Goal: Information Seeking & Learning: Learn about a topic

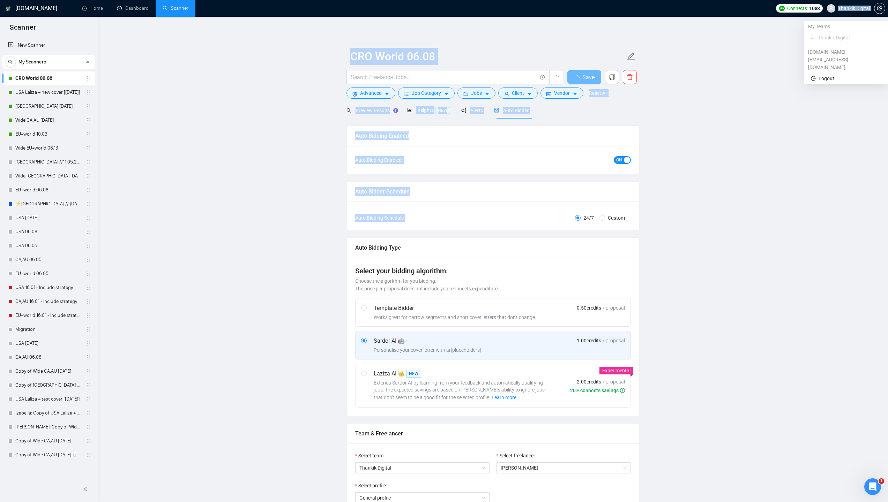
drag, startPoint x: 859, startPoint y: 5, endPoint x: 348, endPoint y: 230, distance: 558.6
click at [859, 5] on span "Thankik Digital" at bounding box center [847, 8] width 51 height 22
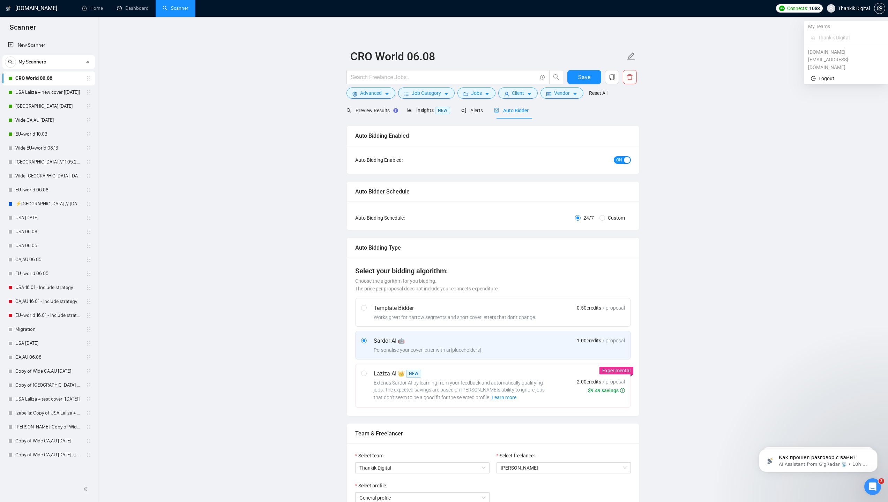
click at [847, 8] on span "Thankik Digital" at bounding box center [854, 8] width 32 height 0
click at [879, 9] on icon "setting" at bounding box center [880, 9] width 6 height 6
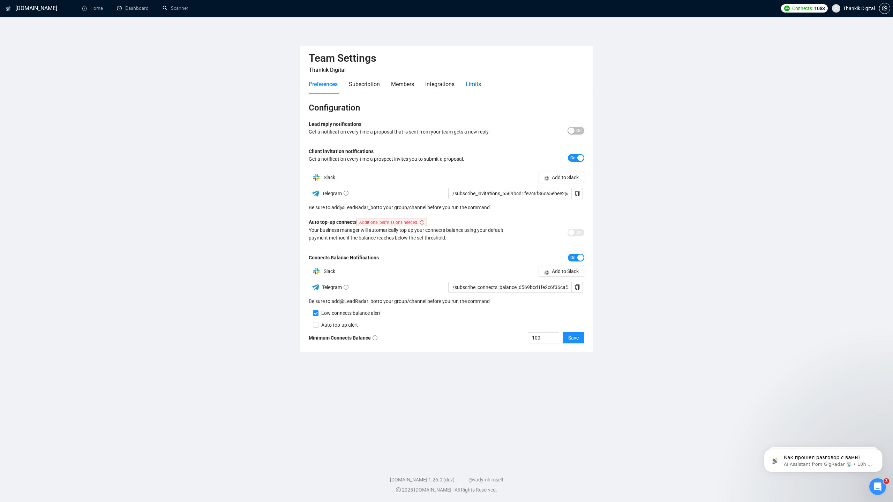
click at [479, 84] on div "Limits" at bounding box center [473, 84] width 15 height 9
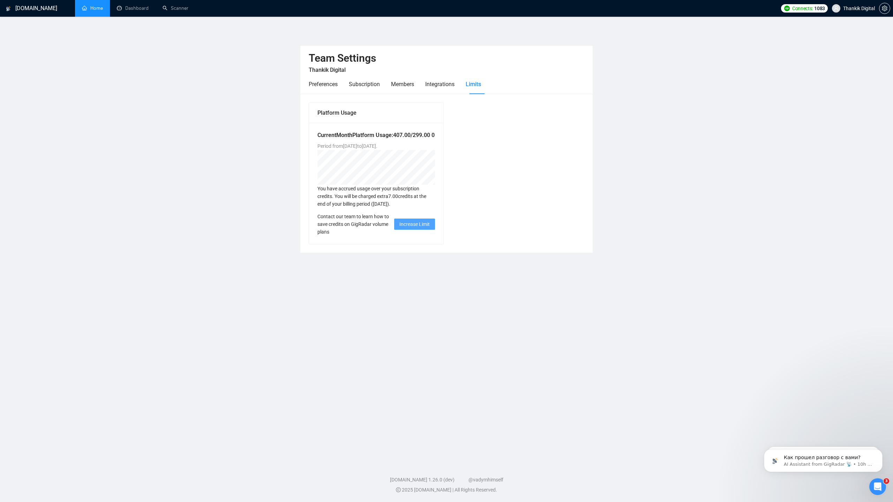
click at [86, 10] on link "Home" at bounding box center [92, 8] width 21 height 6
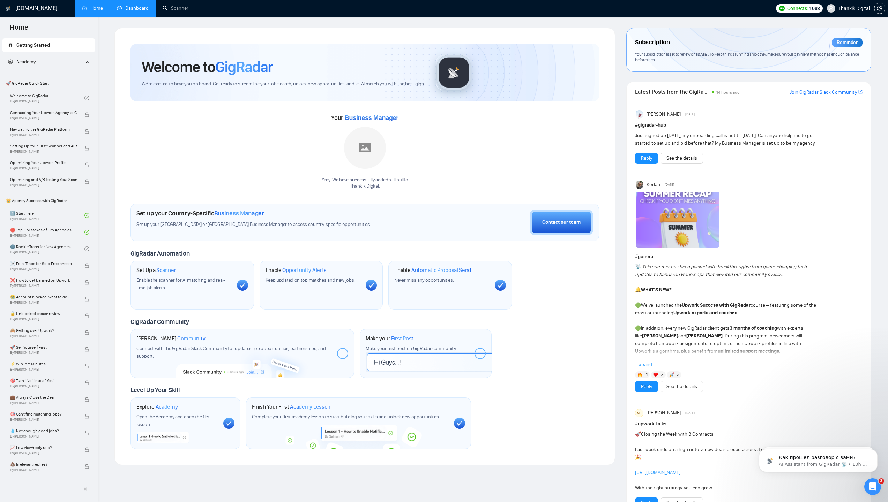
click at [132, 8] on link "Dashboard" at bounding box center [133, 8] width 32 height 6
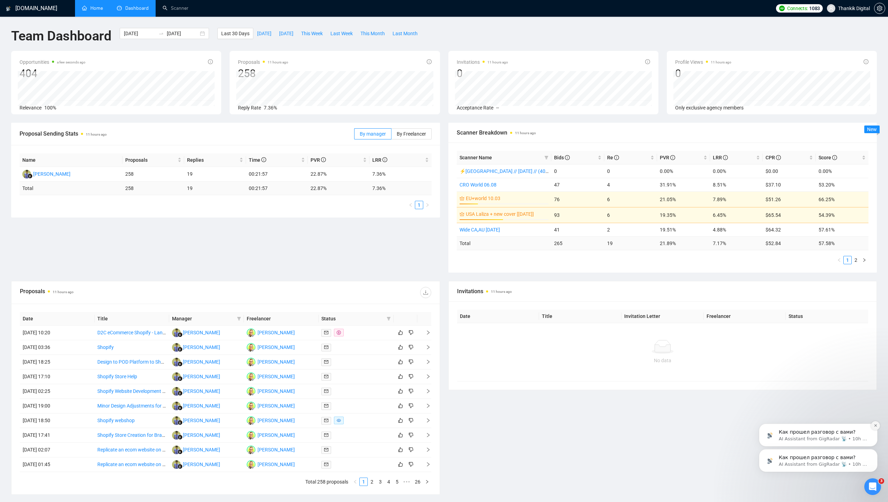
click at [875, 424] on icon "Dismiss notification" at bounding box center [875, 426] width 4 height 4
click at [874, 451] on icon "Dismiss notification" at bounding box center [875, 451] width 4 height 4
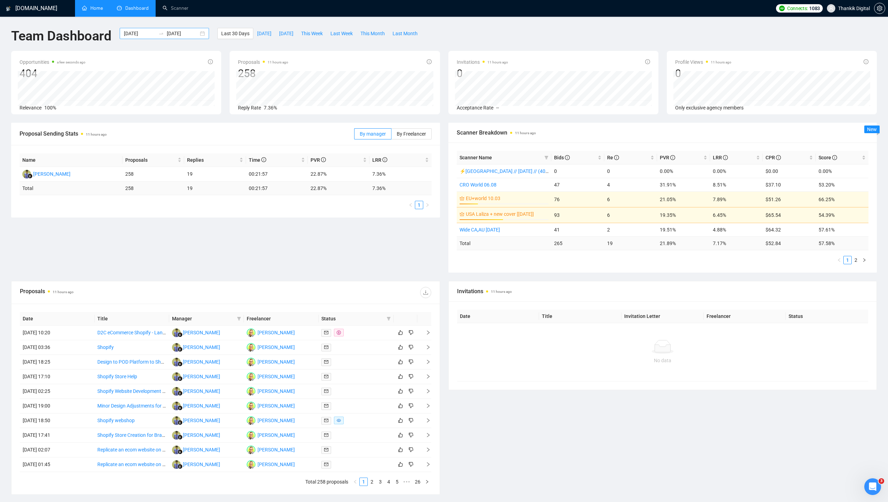
click at [204, 31] on div "[DATE] [DATE]" at bounding box center [164, 33] width 89 height 11
click at [135, 50] on span "button" at bounding box center [134, 50] width 3 height 3
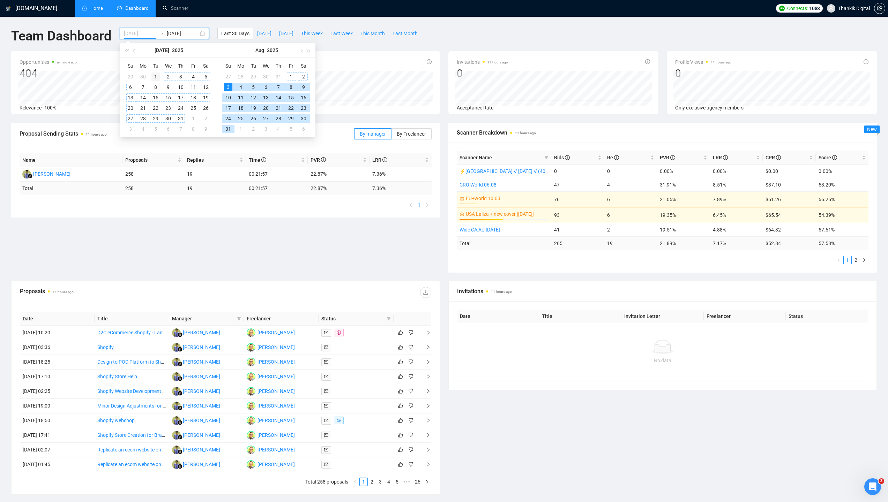
type input "[DATE]"
click at [158, 75] on div "1" at bounding box center [155, 77] width 8 height 8
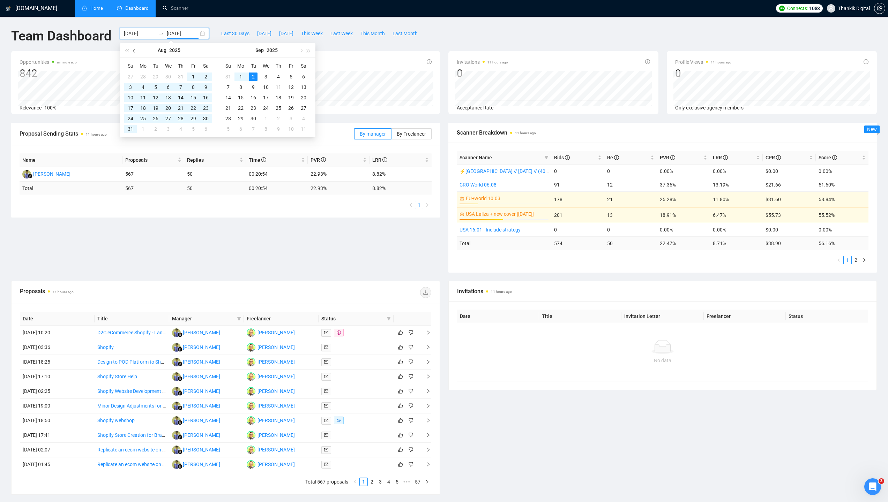
click at [135, 50] on span "button" at bounding box center [134, 50] width 3 height 3
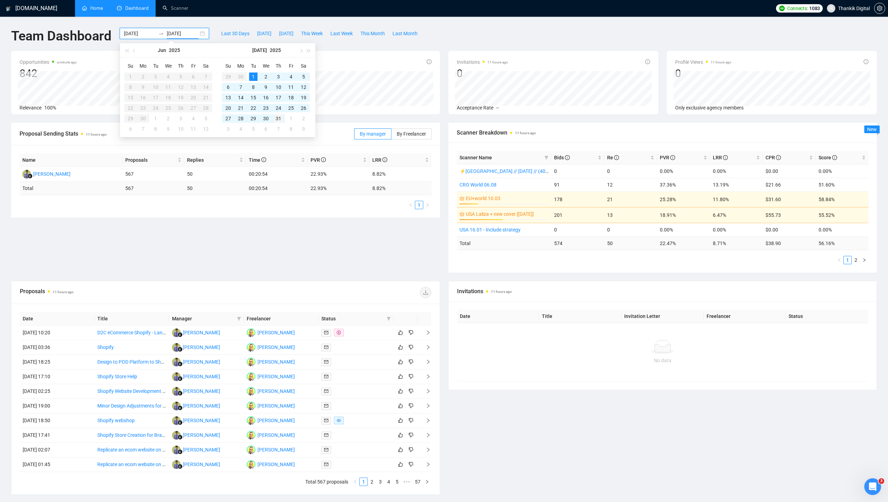
type input "[DATE]"
click at [276, 117] on div "31" at bounding box center [278, 118] width 8 height 8
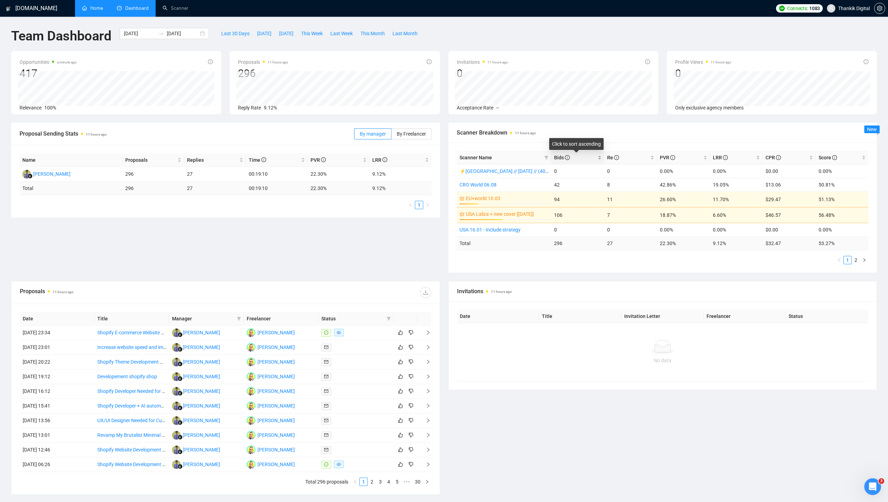
click at [558, 156] on span "Bids" at bounding box center [562, 158] width 16 height 6
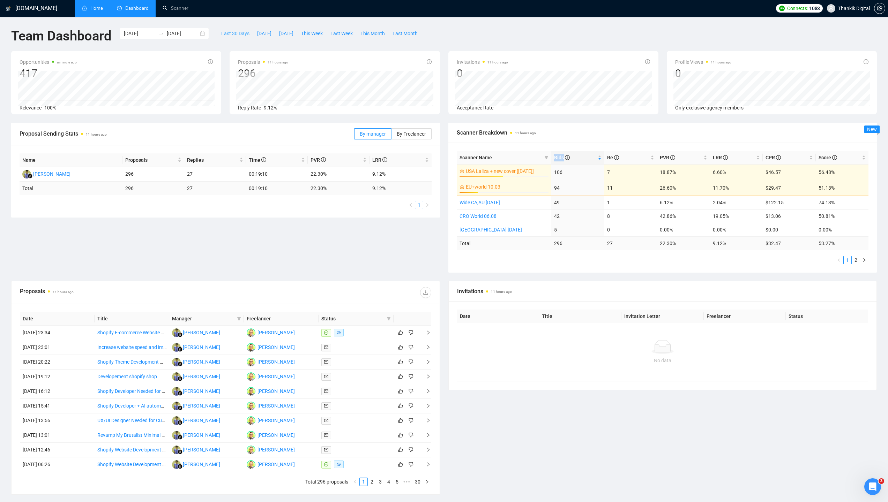
click at [233, 33] on span "Last 30 Days" at bounding box center [235, 34] width 28 height 8
type input "[DATE]"
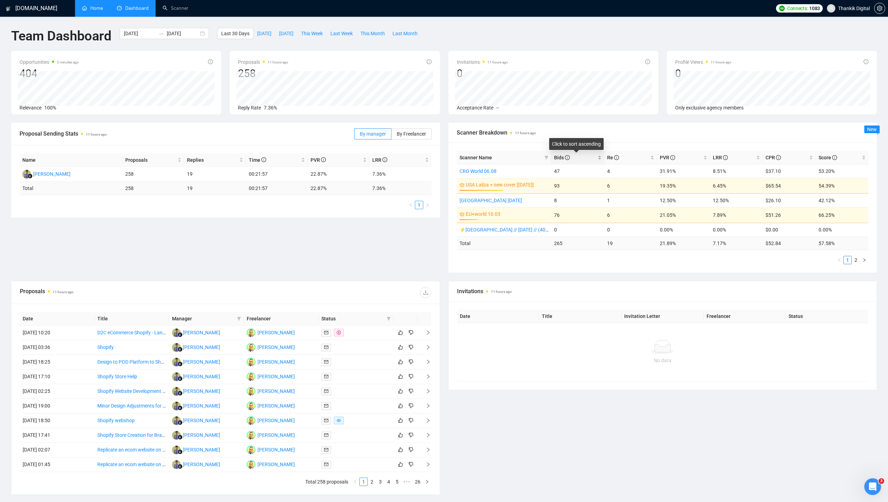
click at [564, 161] on div "Bids" at bounding box center [577, 158] width 47 height 8
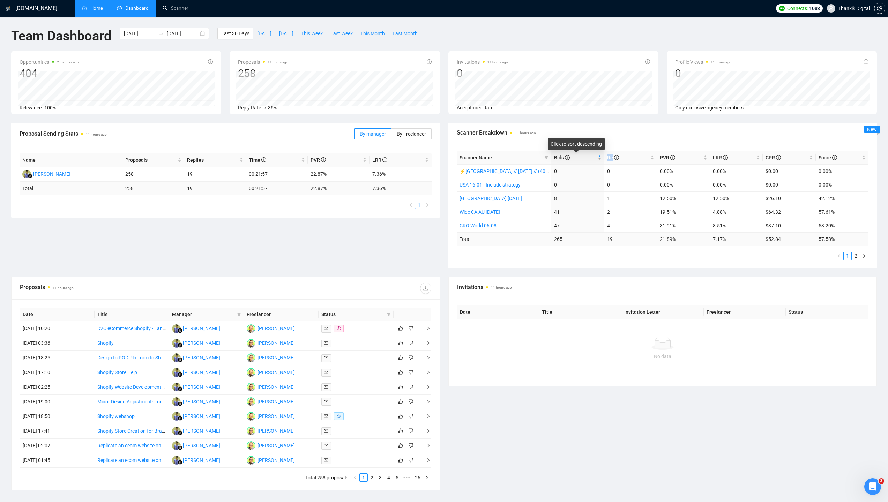
click at [564, 161] on div "Bids" at bounding box center [577, 158] width 47 height 8
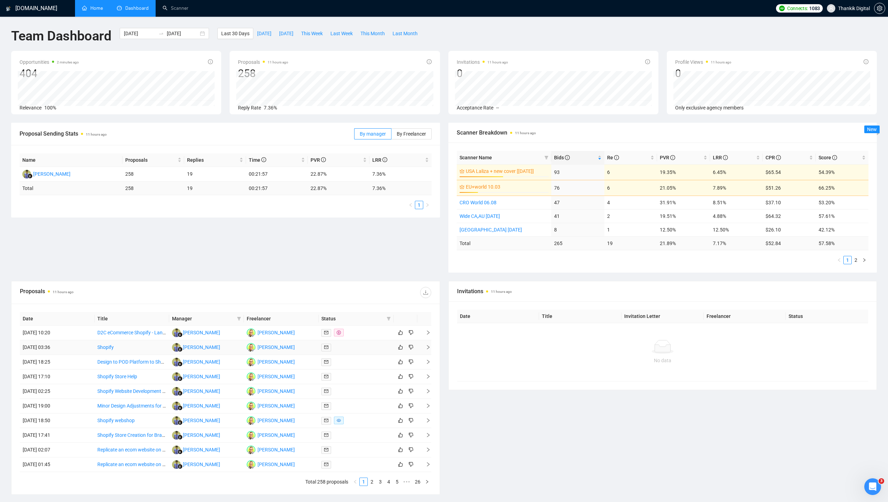
click at [123, 351] on td "Shopify" at bounding box center [132, 347] width 75 height 15
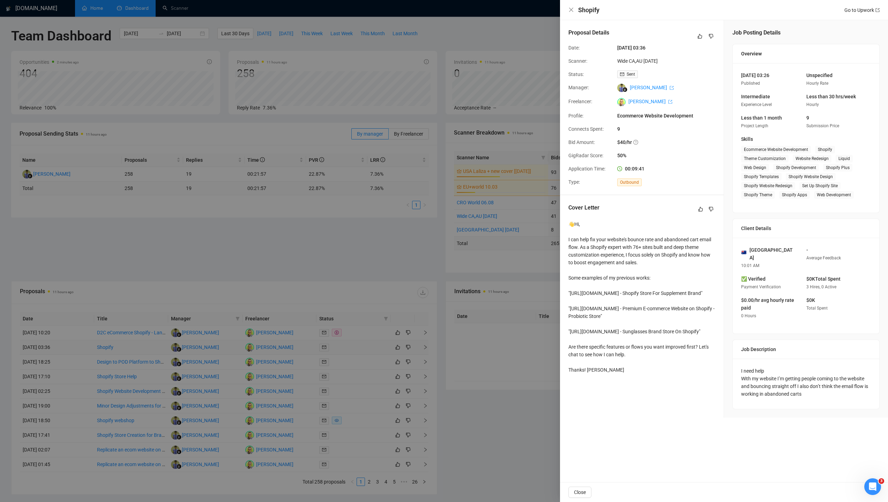
click at [123, 351] on div at bounding box center [444, 251] width 888 height 502
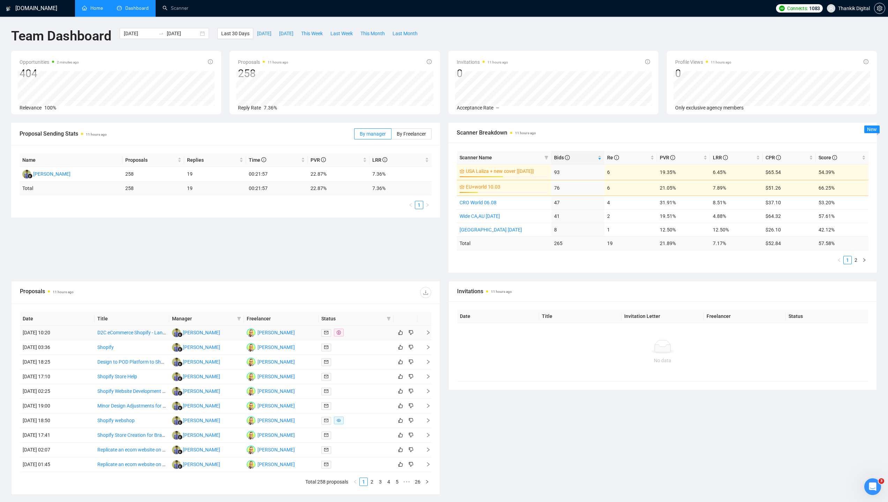
click at [135, 339] on td "D2C eCommerce Shopify - Landing Page Design Guru" at bounding box center [132, 333] width 75 height 15
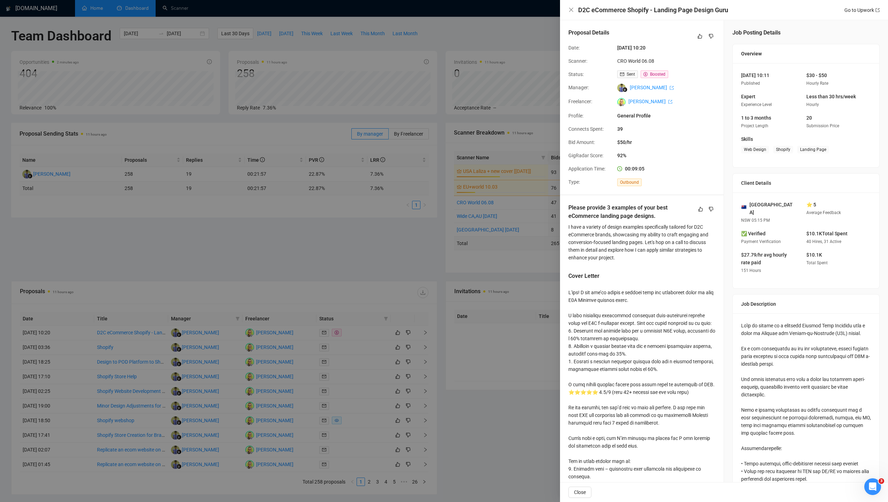
click at [134, 358] on div at bounding box center [444, 251] width 888 height 502
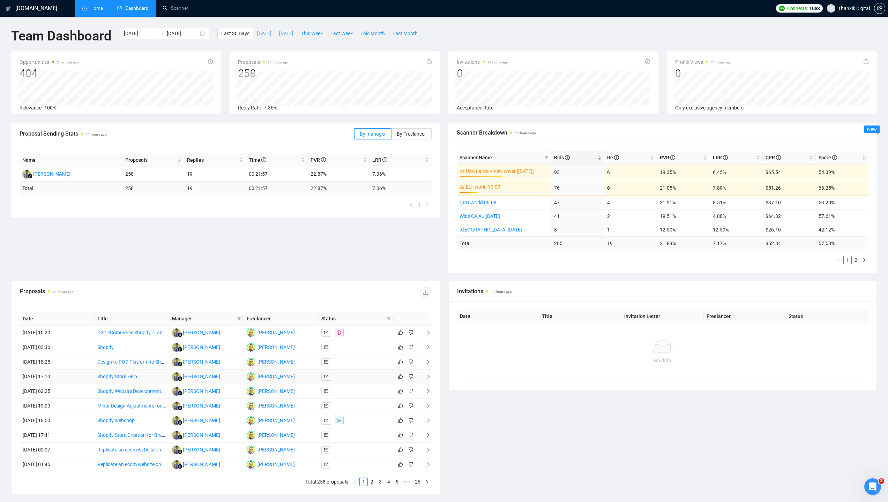
click at [157, 381] on td "Shopify Store Help" at bounding box center [132, 377] width 75 height 15
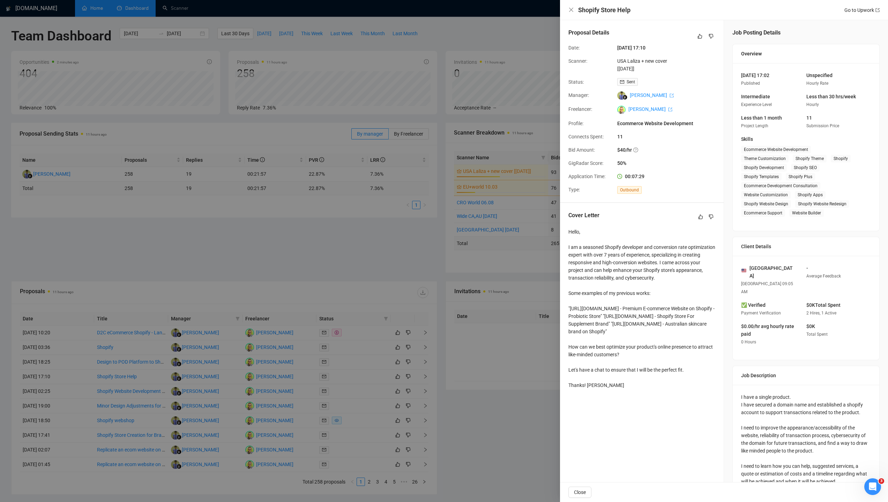
click at [157, 381] on div at bounding box center [444, 251] width 888 height 502
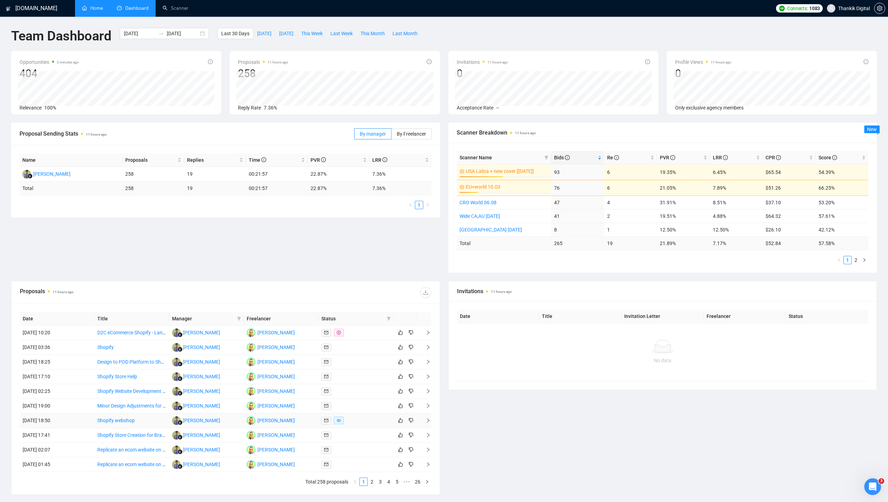
click at [147, 421] on td "Shopify webshop" at bounding box center [132, 421] width 75 height 15
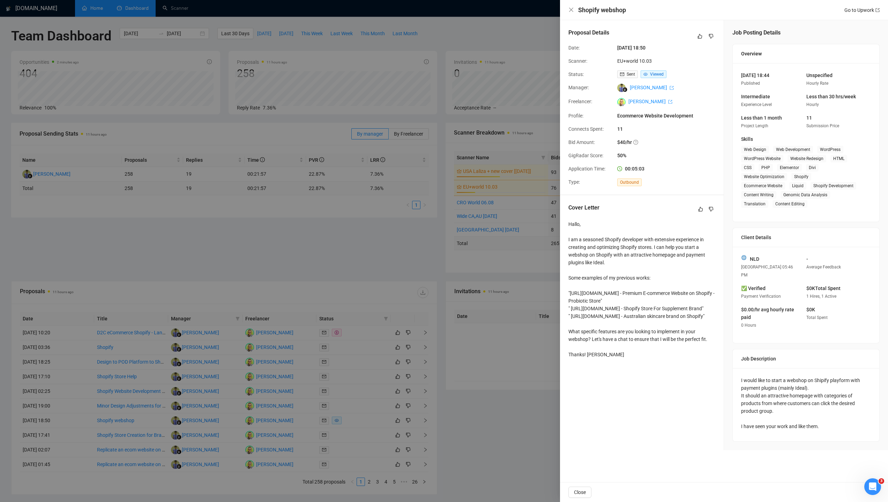
click at [416, 329] on div at bounding box center [444, 251] width 888 height 502
